Goal: Task Accomplishment & Management: Use online tool/utility

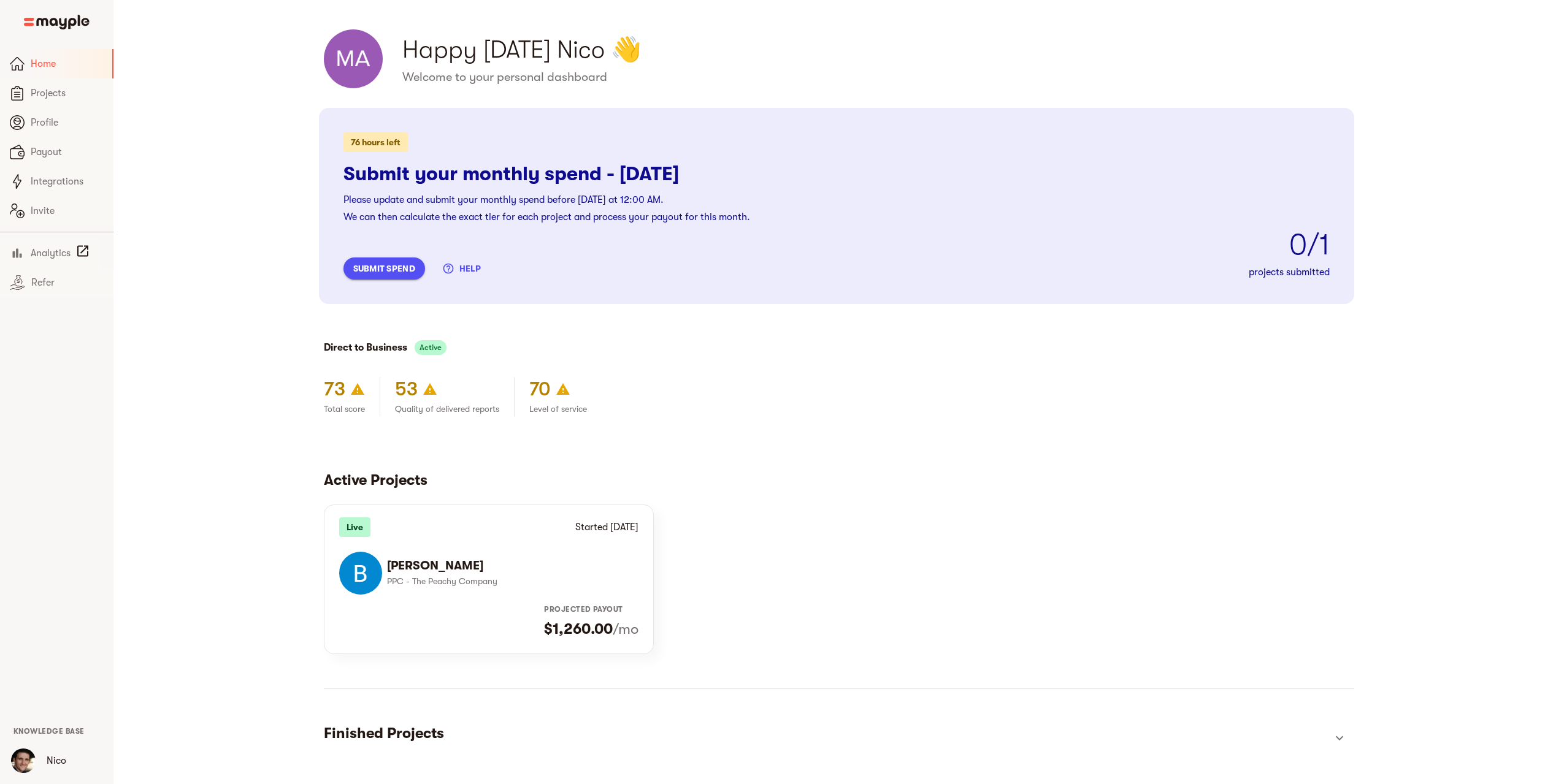
click at [498, 582] on p "PPC - The Peachy Company" at bounding box center [508, 581] width 242 height 15
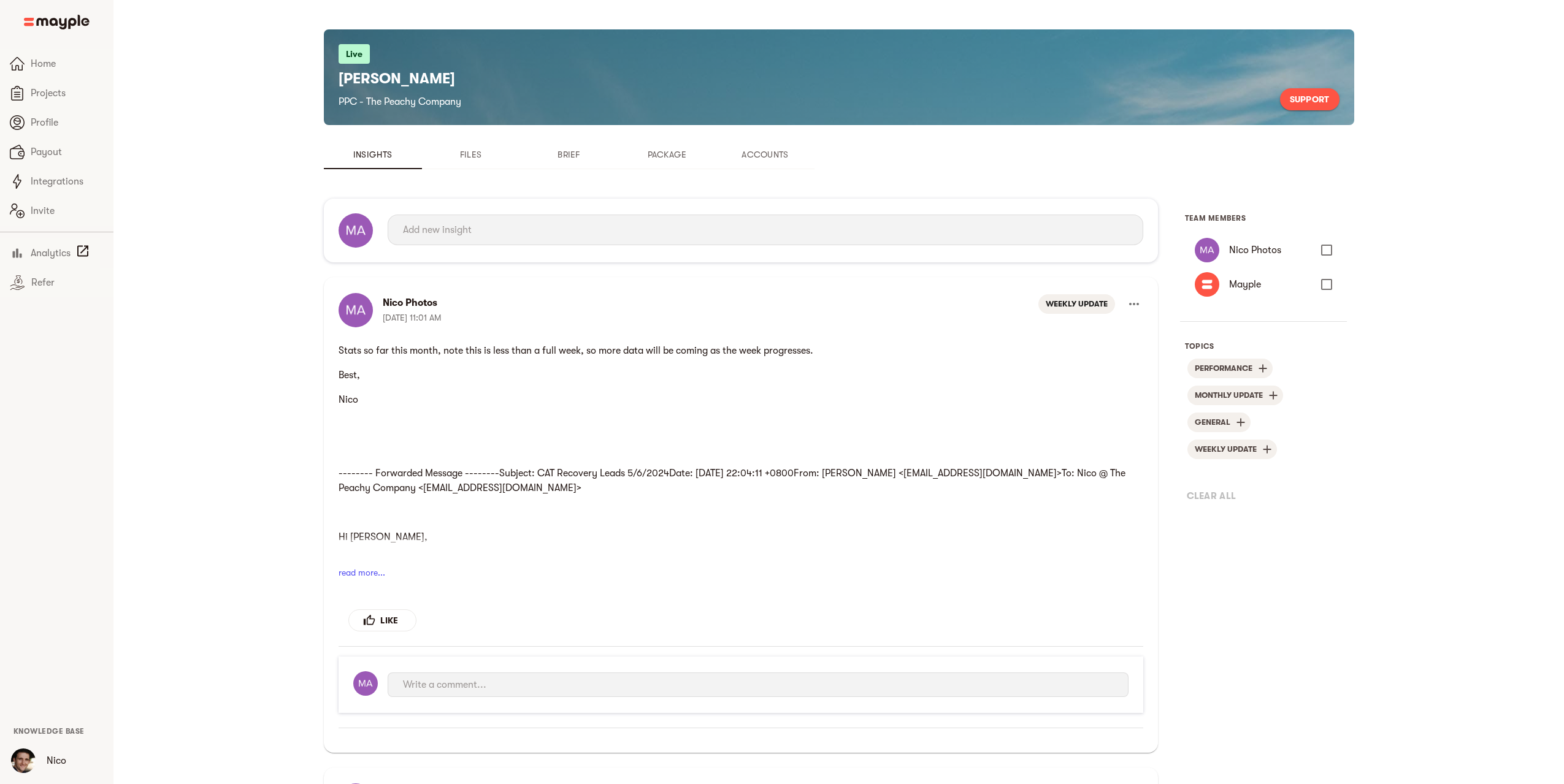
drag, startPoint x: 113, startPoint y: 1, endPoint x: 157, endPoint y: 400, distance: 401.4
click at [25, 55] on link "Home" at bounding box center [56, 64] width 113 height 29
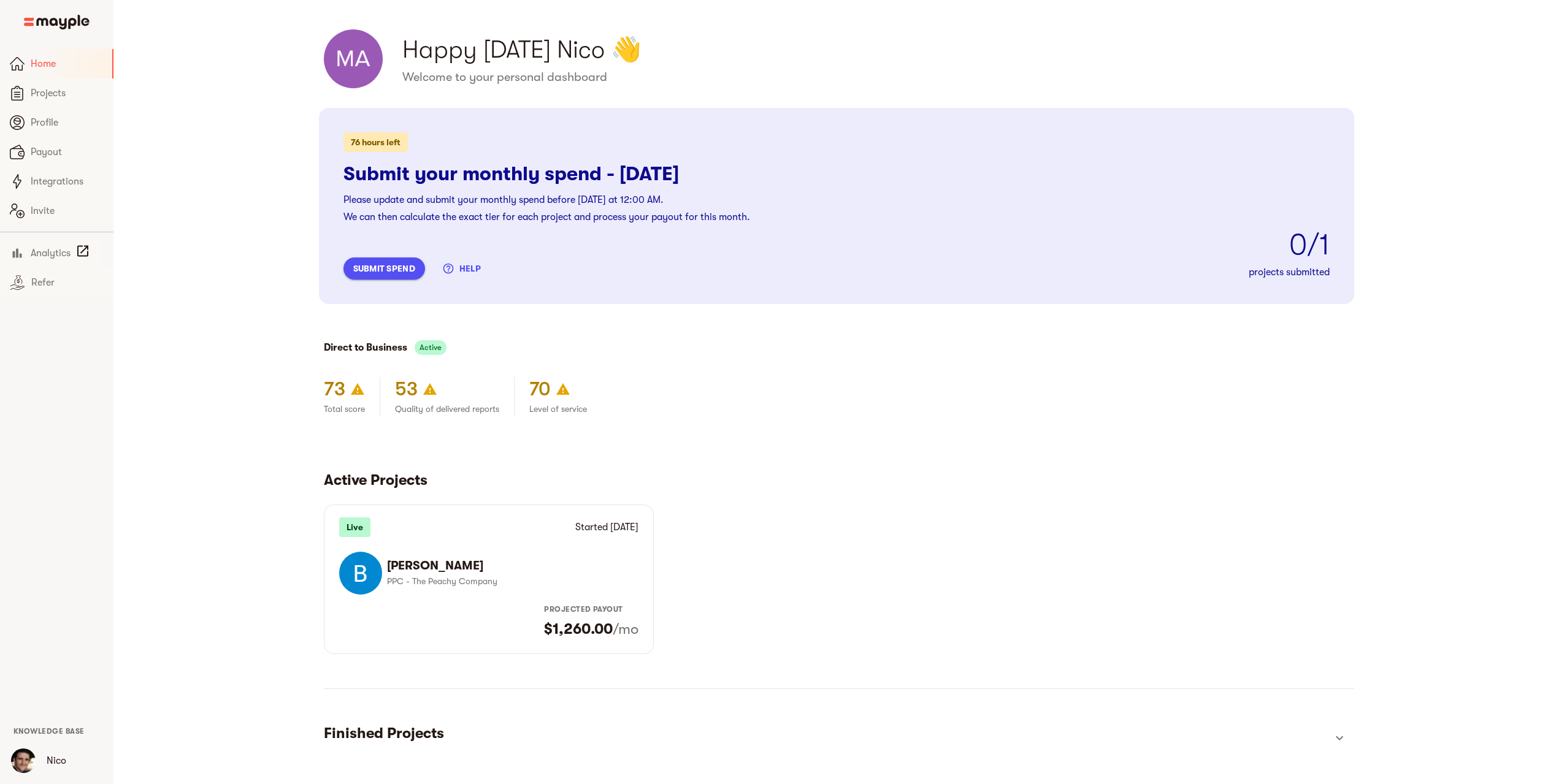
click at [387, 264] on span "submit spend" at bounding box center [383, 268] width 62 height 15
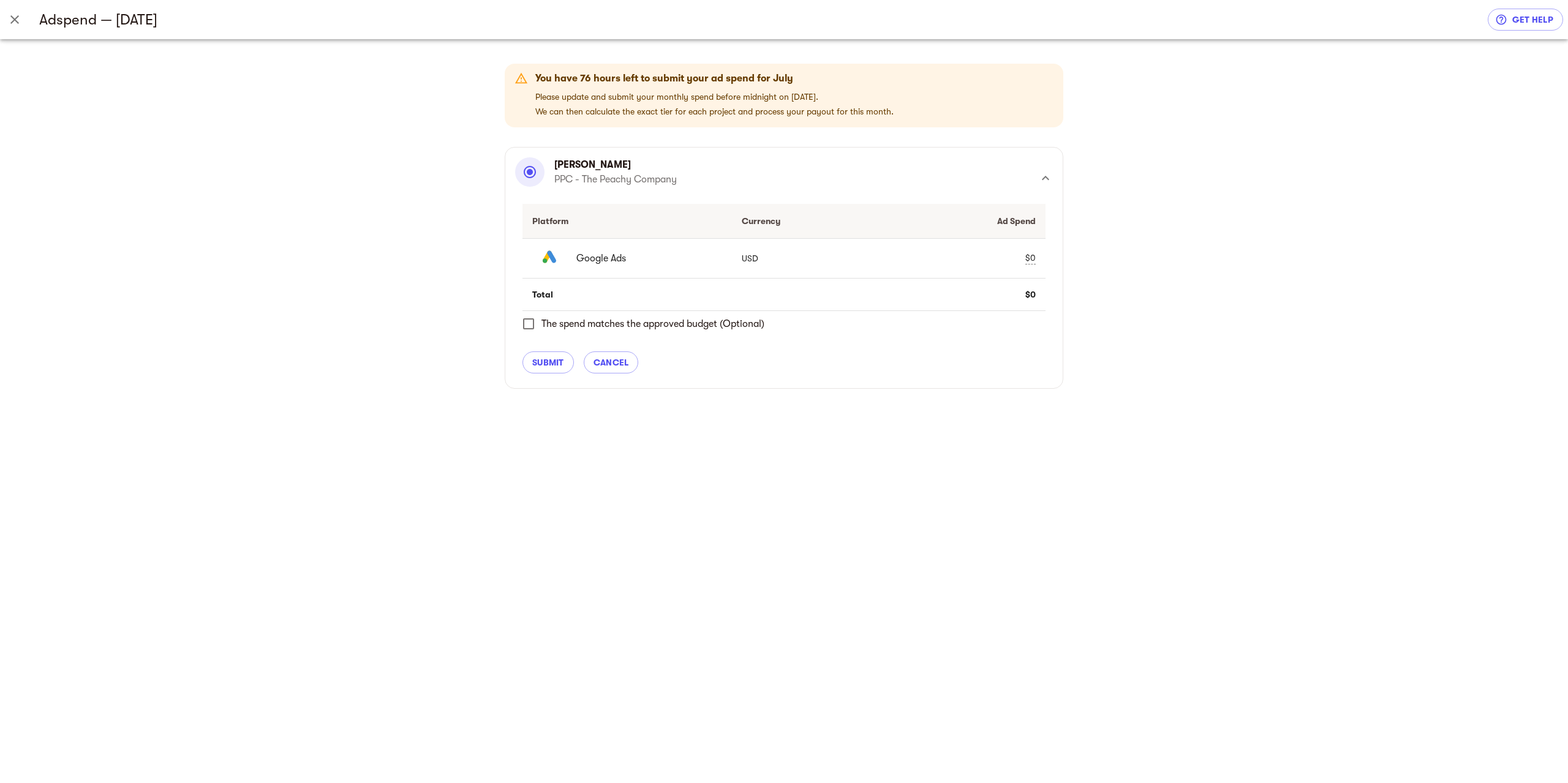
click at [1018, 261] on td "$0" at bounding box center [967, 258] width 157 height 40
click at [1030, 258] on div "$0" at bounding box center [1030, 257] width 11 height 13
type input "01450"
click at [1010, 261] on span "check" at bounding box center [1008, 258] width 15 height 15
click at [562, 327] on span "The spend matches the approved budget (Optional)" at bounding box center [653, 324] width 223 height 15
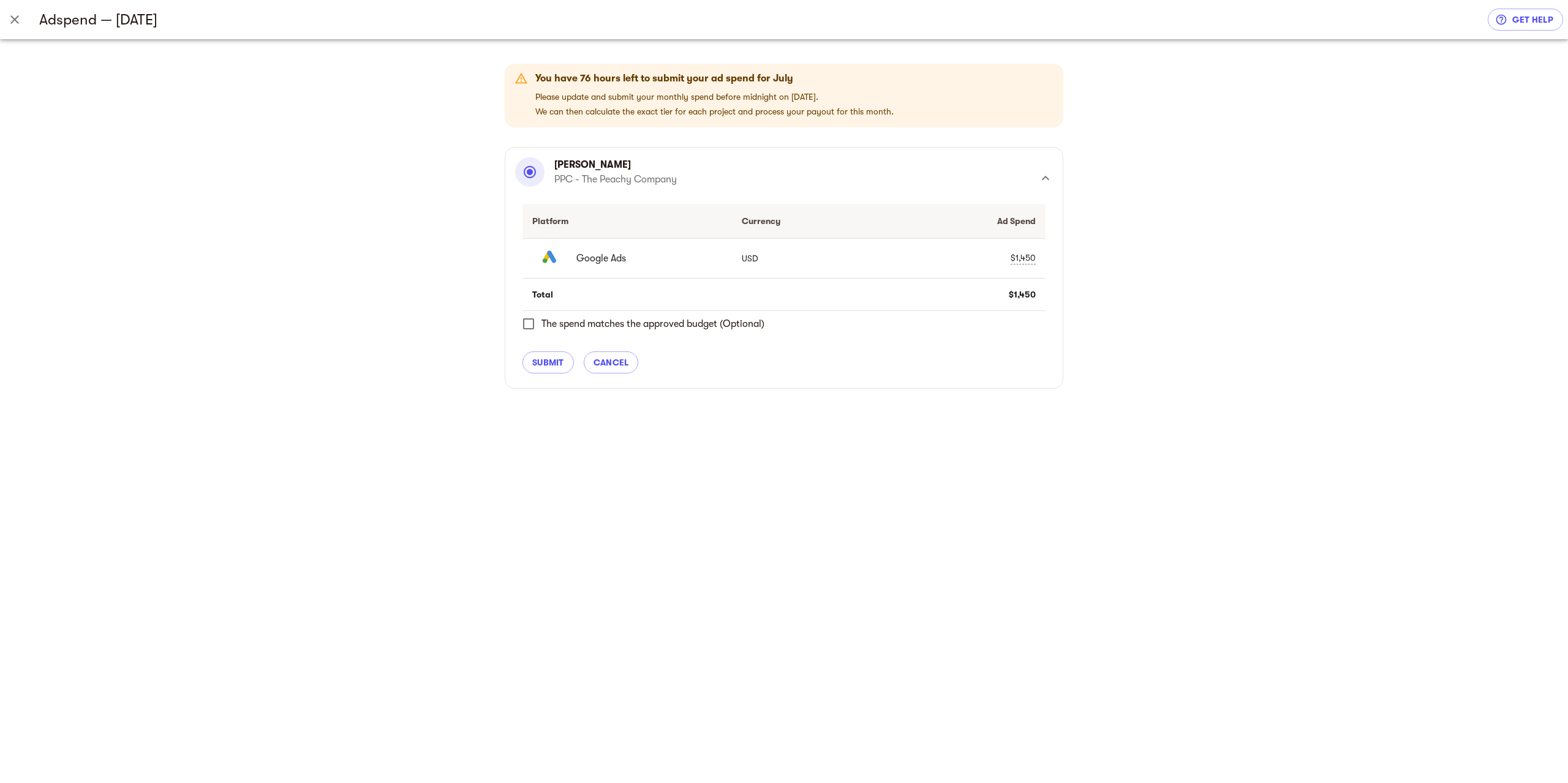
click at [542, 327] on input "The spend matches the approved budget (Optional)" at bounding box center [528, 324] width 26 height 26
click at [559, 320] on span "The spend matches the approved budget (Optional)" at bounding box center [653, 324] width 223 height 15
click at [542, 320] on input "The spend matches the approved budget (Optional)" at bounding box center [528, 324] width 26 height 26
checkbox input "false"
click at [564, 370] on button "submit" at bounding box center [548, 362] width 51 height 22
